Goal: Download file/media

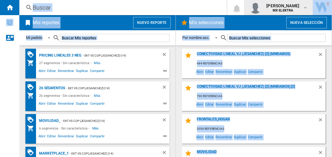
click at [245, 0] on button "juan carlos romero marta MX ELEKTRA" at bounding box center [279, 7] width 68 height 15
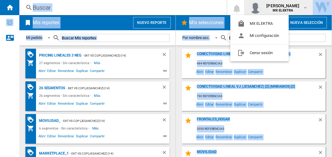
click at [108, 65] on md-backdrop at bounding box center [166, 78] width 332 height 157
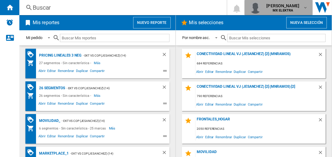
click at [284, 9] on b "MX ELEKTRA" at bounding box center [283, 10] width 20 height 4
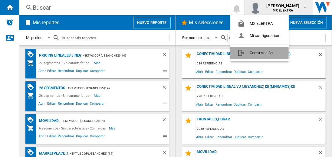
click at [250, 53] on button "Cerrar sesión" at bounding box center [259, 53] width 58 height 12
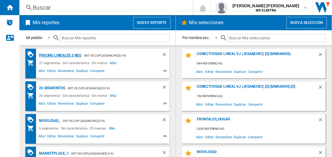
click at [60, 55] on div "Pricing lineales 3 neg" at bounding box center [60, 56] width 44 height 8
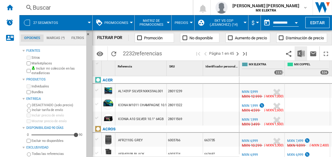
click at [301, 53] on img "Descargar en Excel" at bounding box center [301, 53] width 7 height 7
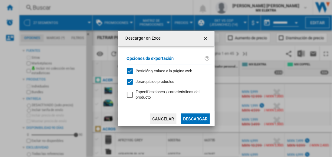
click at [195, 118] on button "Descargar" at bounding box center [195, 119] width 28 height 11
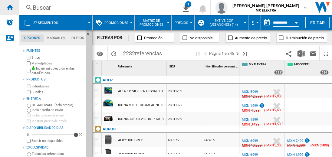
click at [10, 7] on ng-md-icon "Inicio" at bounding box center [9, 7] width 7 height 7
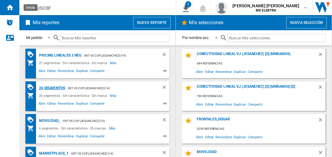
click at [52, 87] on div "26 segmentos" at bounding box center [52, 88] width 28 height 8
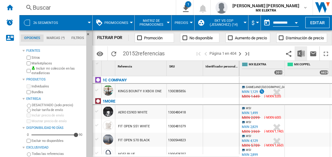
click at [301, 53] on img "Descargar en Excel" at bounding box center [301, 53] width 7 height 7
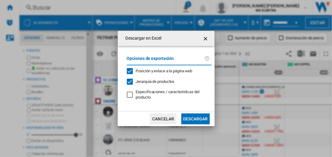
click at [195, 118] on button "Descargar" at bounding box center [195, 119] width 28 height 11
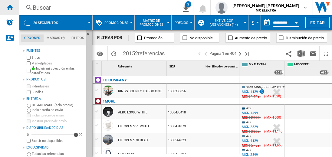
click at [10, 7] on ng-md-icon "Inicio" at bounding box center [9, 7] width 7 height 7
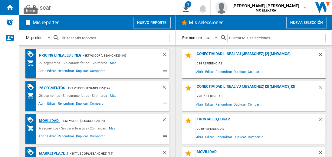
click at [48, 120] on div "MOVILIDAD_" at bounding box center [49, 121] width 23 height 8
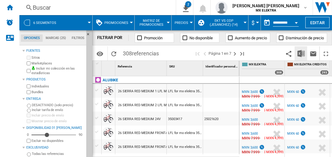
click at [301, 53] on img "Descargar en Excel" at bounding box center [301, 53] width 7 height 7
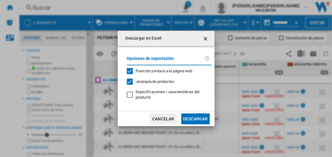
click at [195, 118] on button "Descargar" at bounding box center [195, 119] width 28 height 11
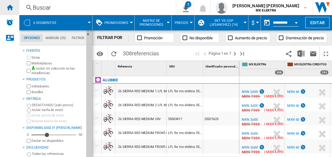
click at [10, 7] on ng-md-icon "Inicio" at bounding box center [9, 7] width 7 height 7
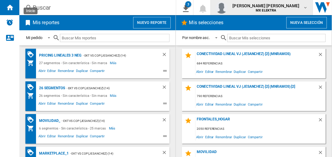
click at [272, 8] on span "[PERSON_NAME] [PERSON_NAME]" at bounding box center [265, 6] width 67 height 6
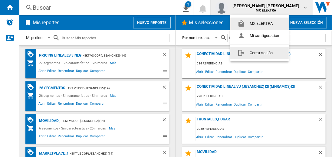
click at [259, 53] on button "Cerrar sesión" at bounding box center [259, 53] width 58 height 12
